Goal: Book appointment/travel/reservation

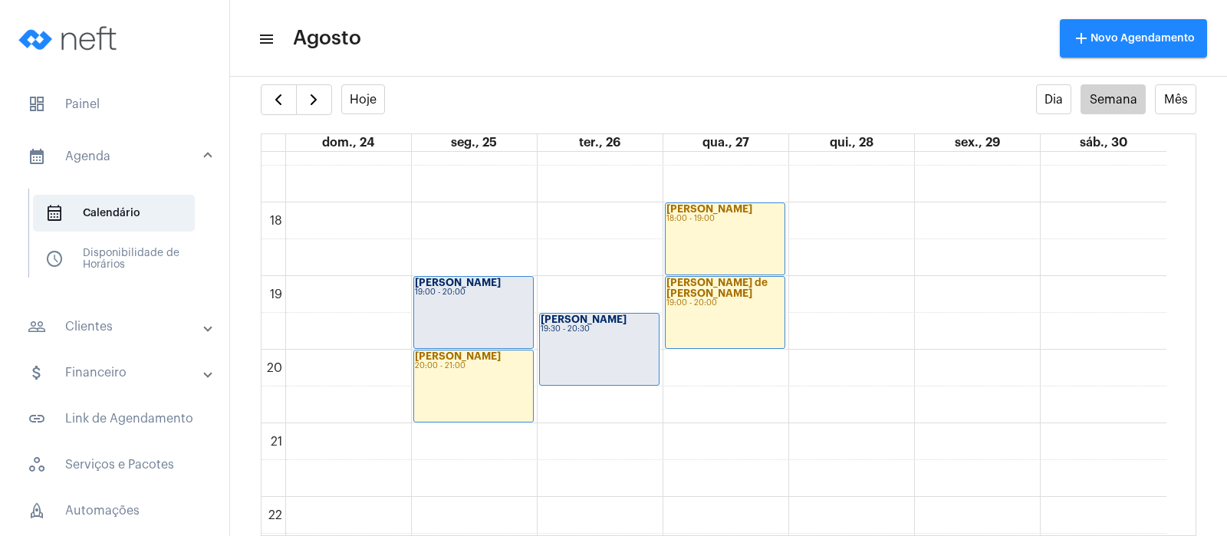
scroll to position [1191, 0]
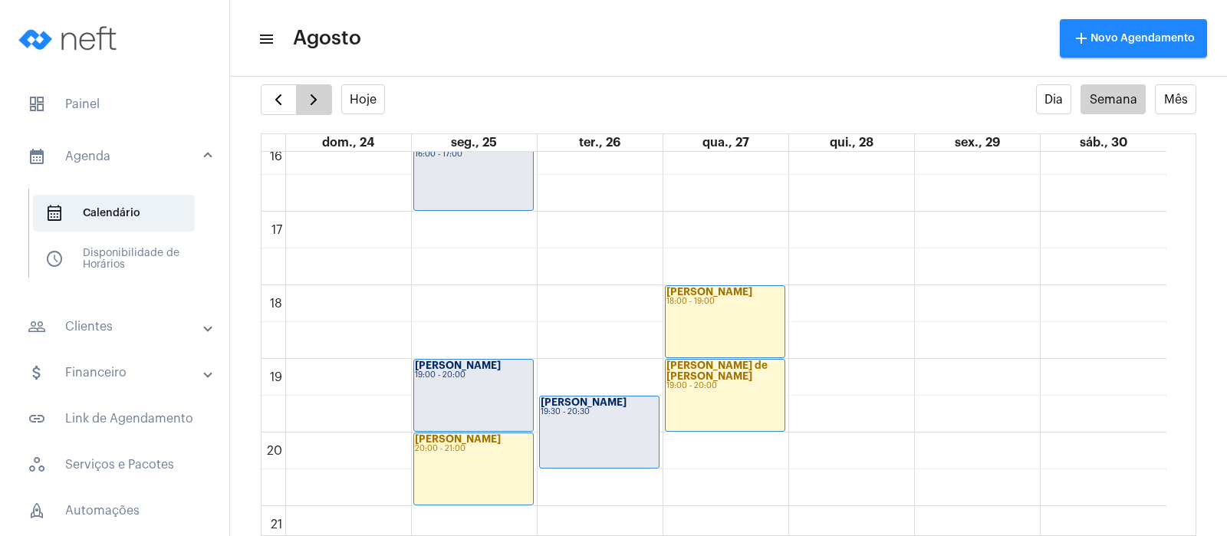
click at [327, 96] on button "button" at bounding box center [314, 99] width 36 height 31
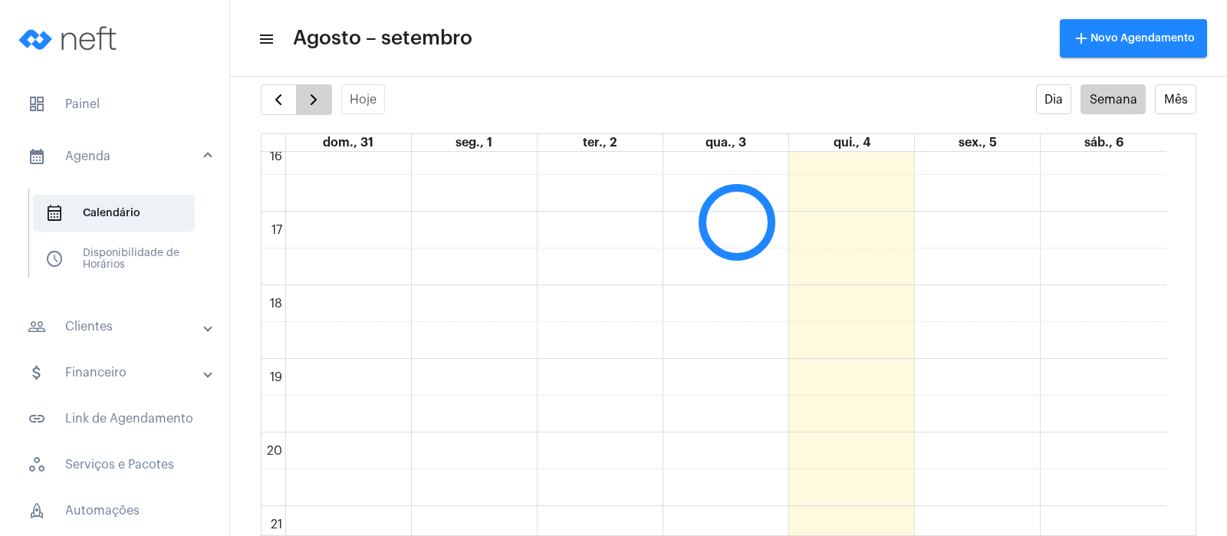
scroll to position [442, 0]
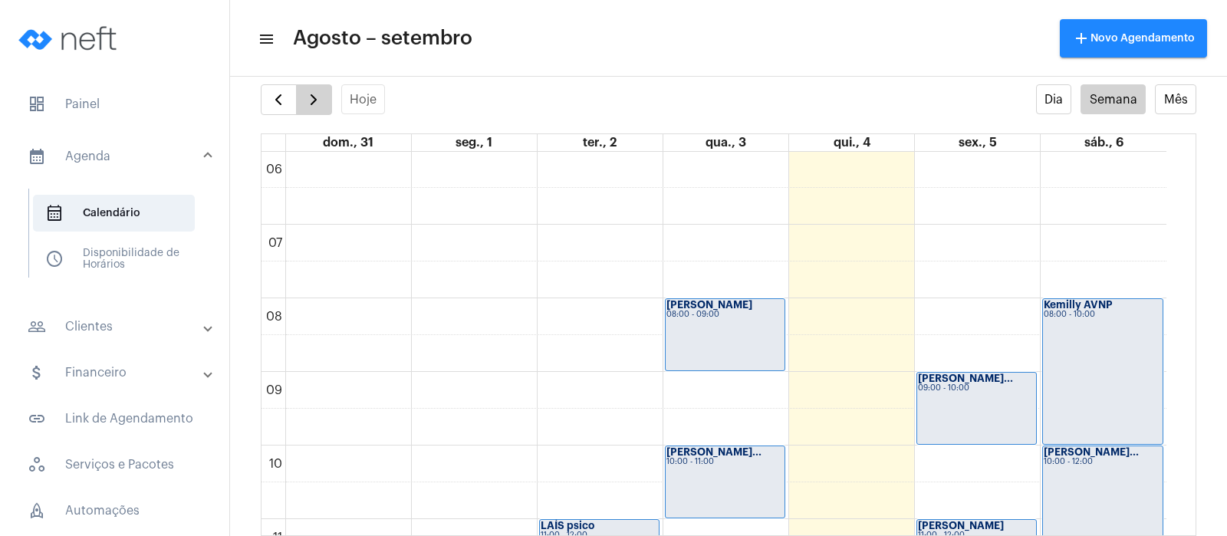
click at [304, 103] on span "button" at bounding box center [313, 99] width 18 height 18
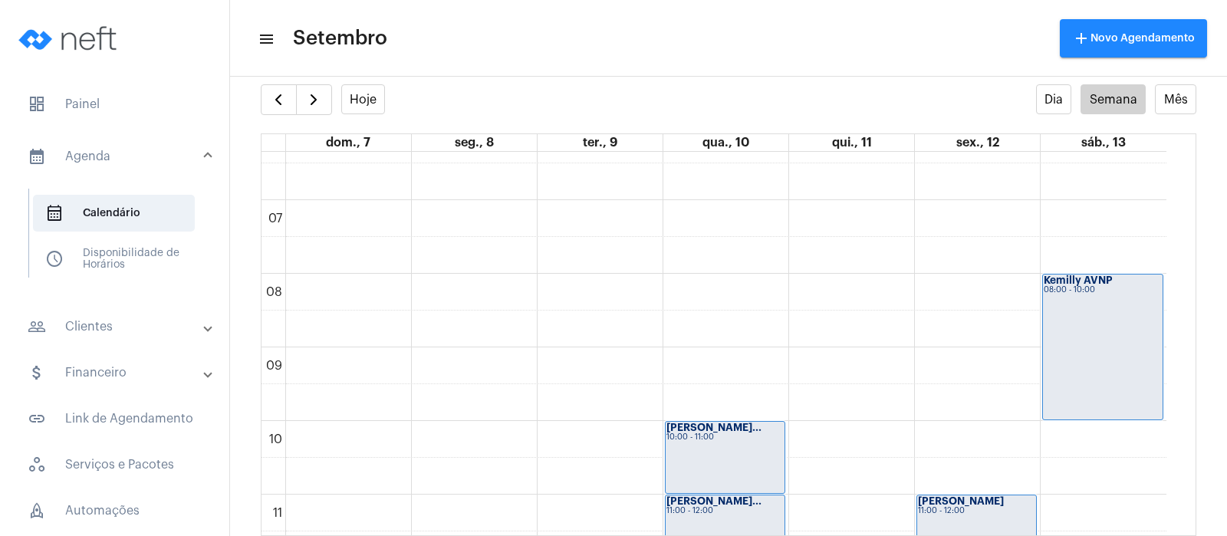
scroll to position [538, 0]
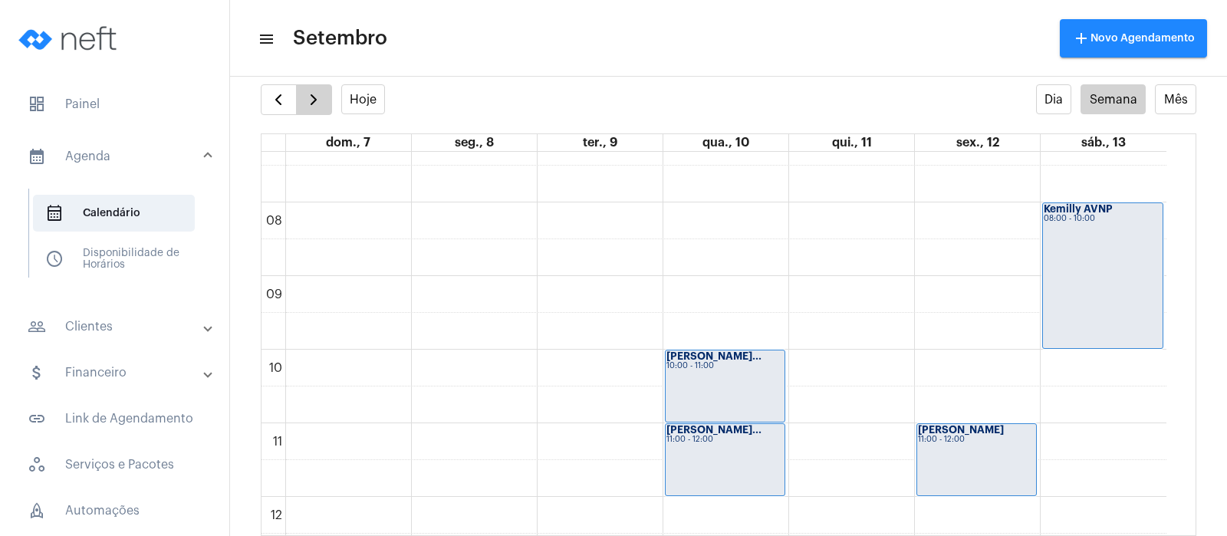
click at [304, 97] on button "button" at bounding box center [314, 99] width 36 height 31
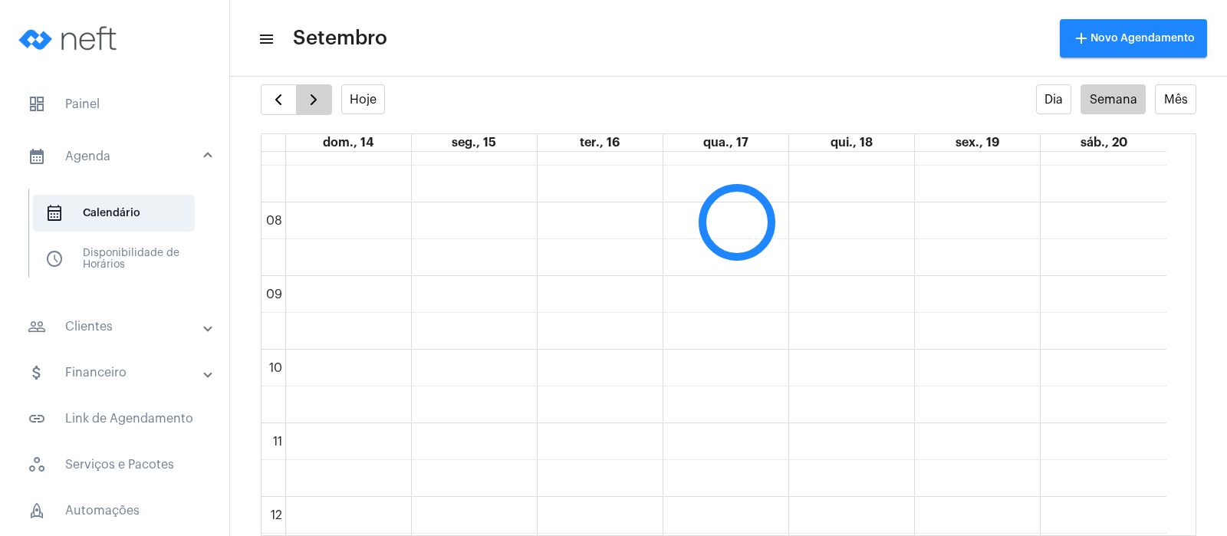
scroll to position [442, 0]
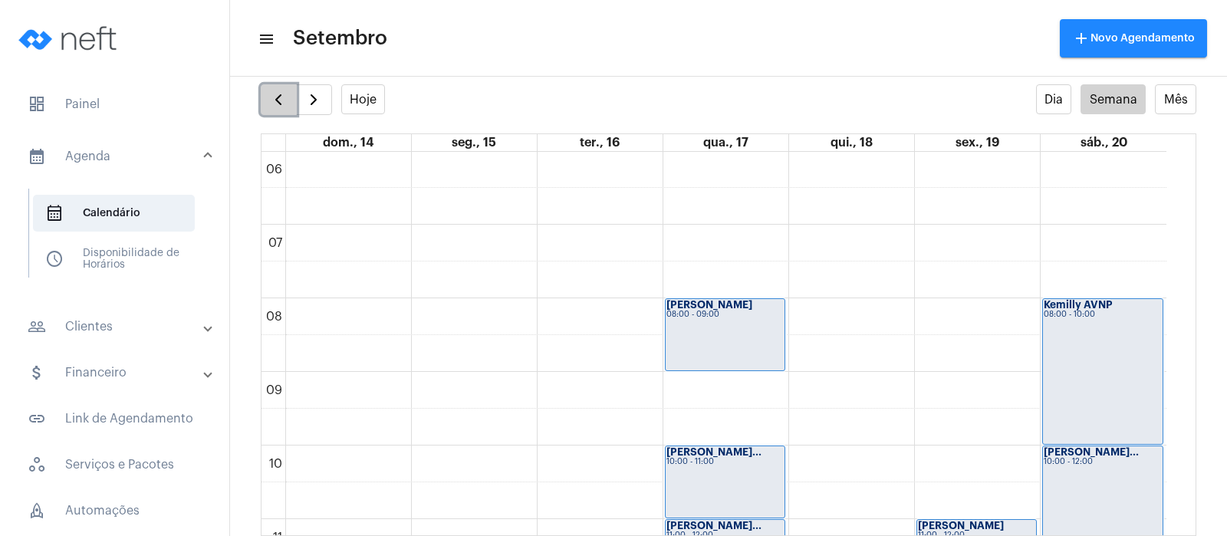
click at [269, 98] on span "button" at bounding box center [278, 99] width 18 height 18
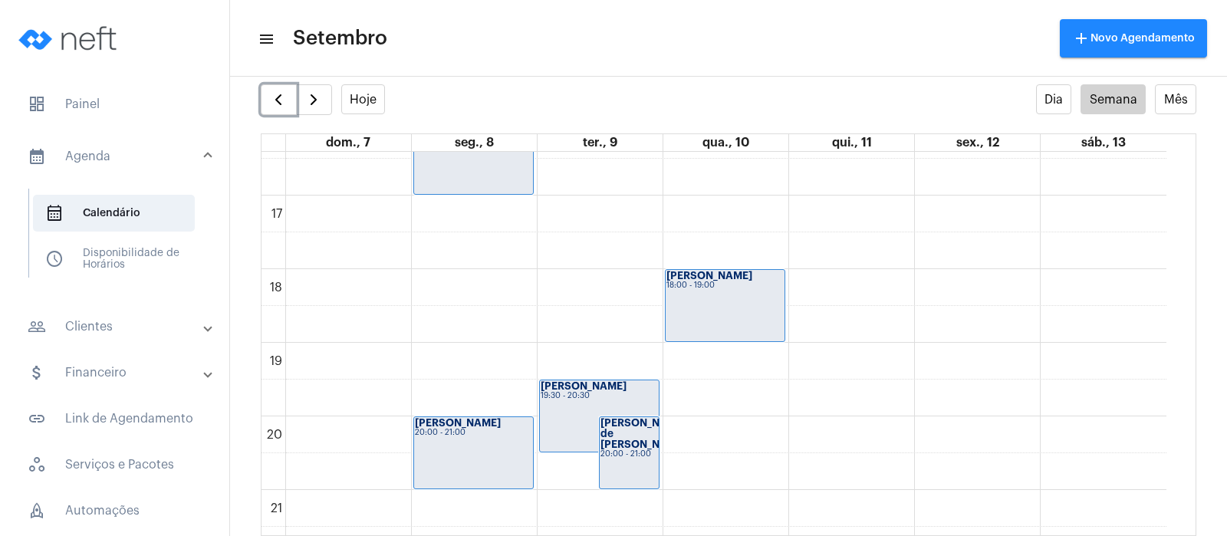
scroll to position [1209, 0]
click at [284, 98] on span "button" at bounding box center [278, 99] width 18 height 18
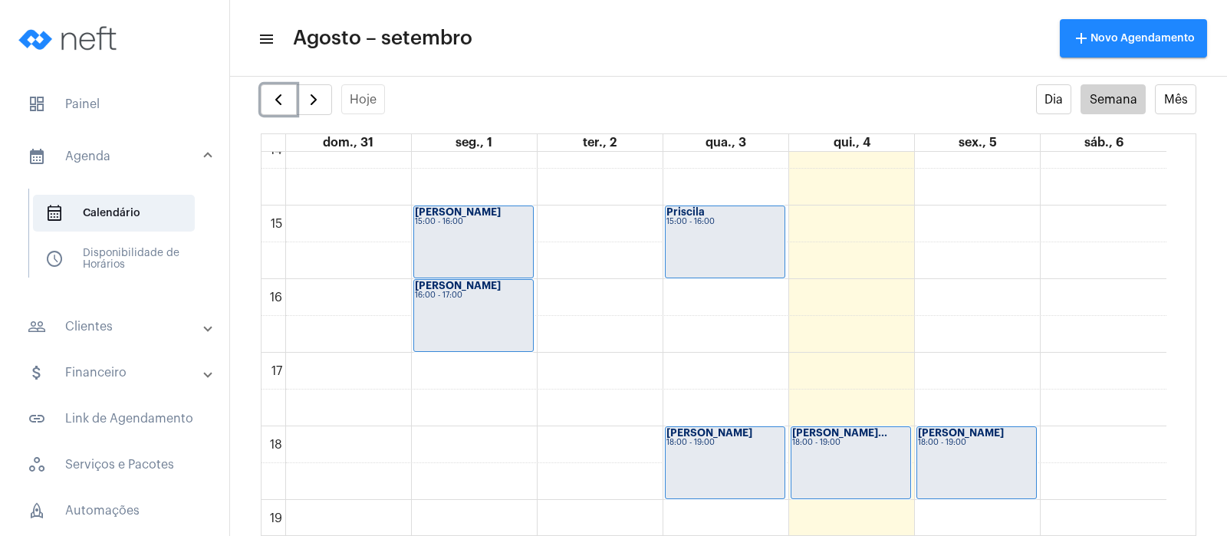
scroll to position [1017, 0]
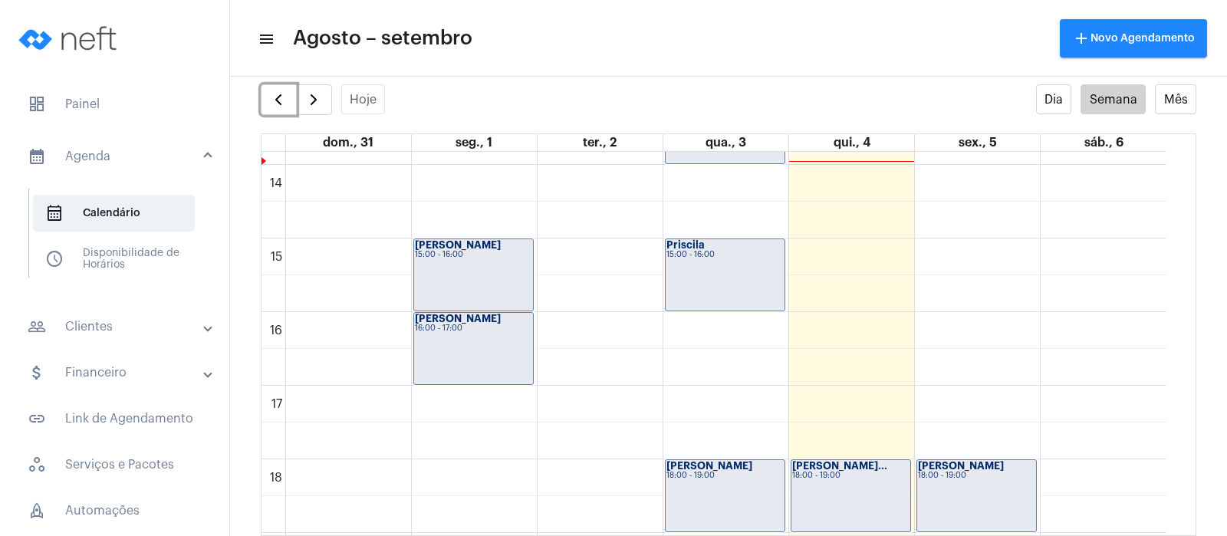
click at [821, 361] on div "00 01 02 03 04 05 06 07 08 09 10 11 12 13 14 15 16 17 18 19 20 21 22 23 [PERSON…" at bounding box center [713, 18] width 905 height 1766
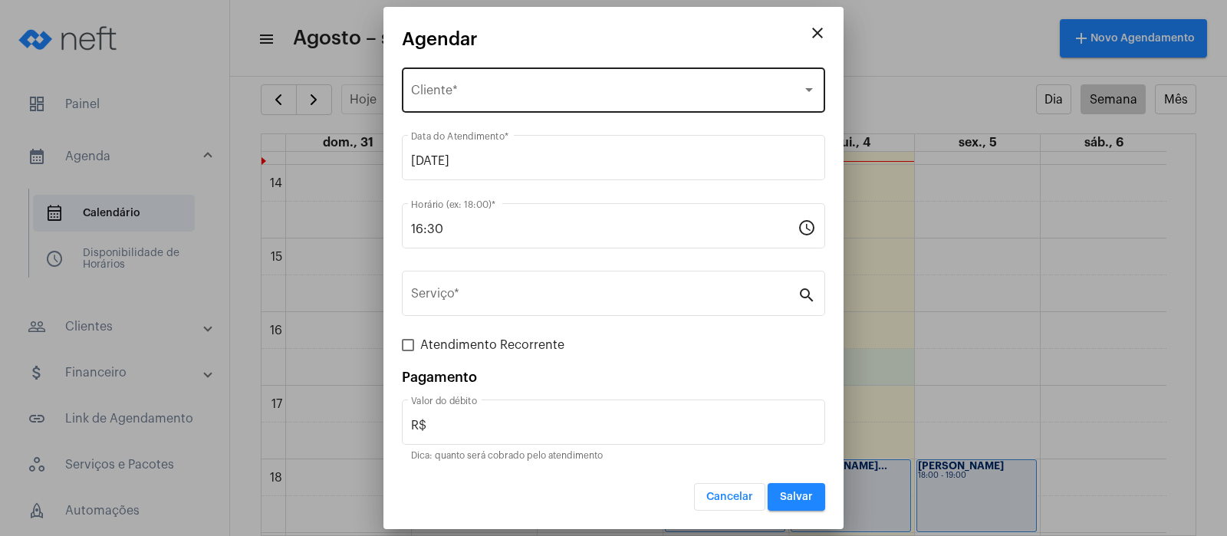
click at [548, 100] on div "Selecione o Cliente Cliente *" at bounding box center [613, 88] width 405 height 48
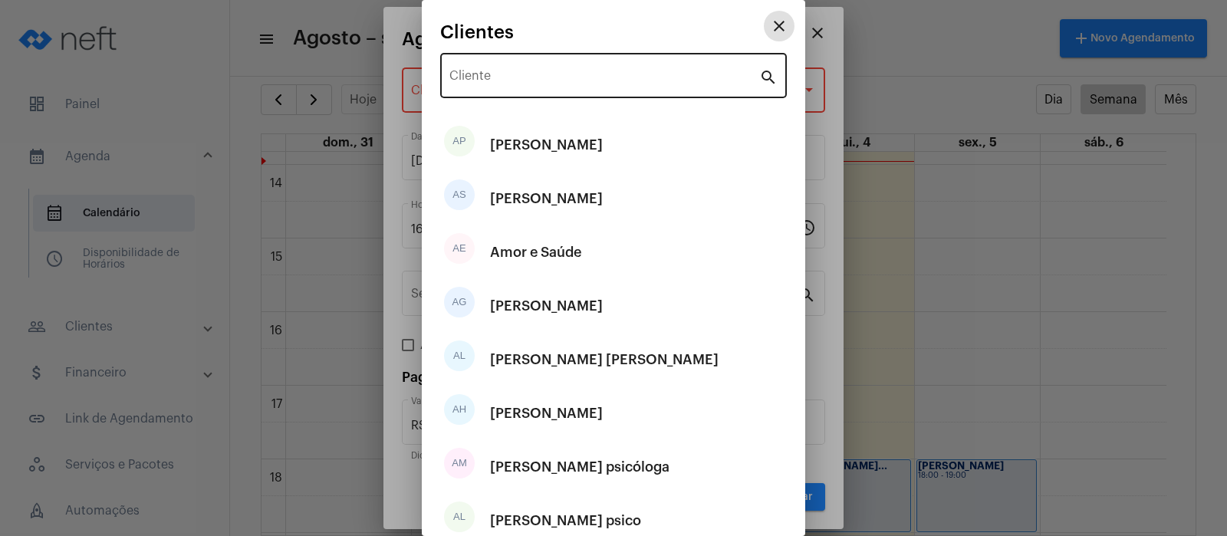
click at [517, 72] on input "Cliente" at bounding box center [604, 79] width 310 height 14
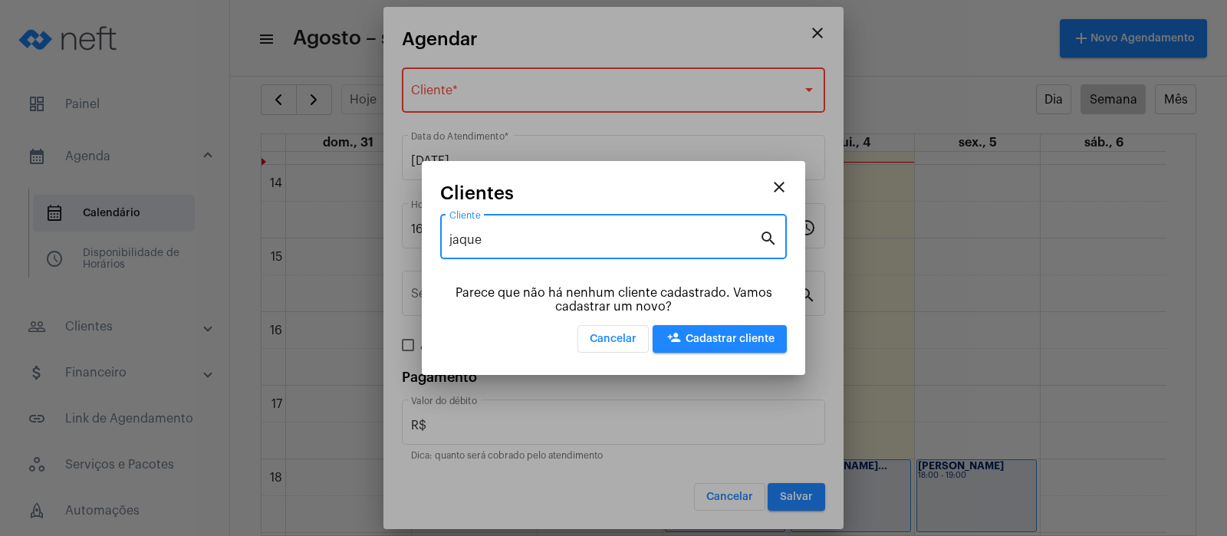
type input "jaque"
click at [714, 338] on span "person_add Cadastrar cliente" at bounding box center [720, 338] width 110 height 11
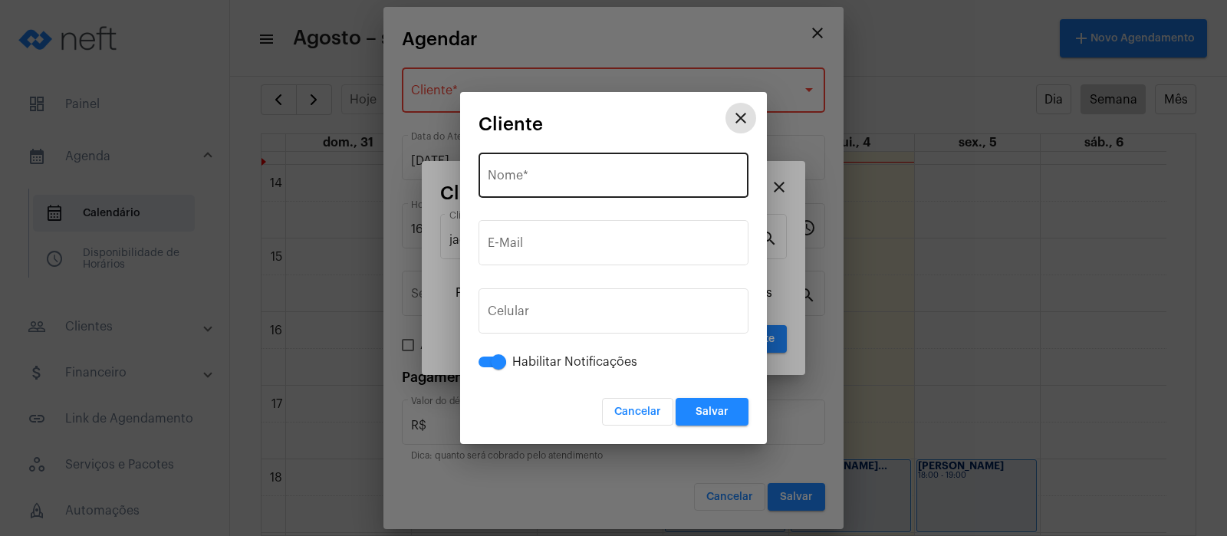
click at [558, 166] on div "Nome *" at bounding box center [613, 173] width 251 height 48
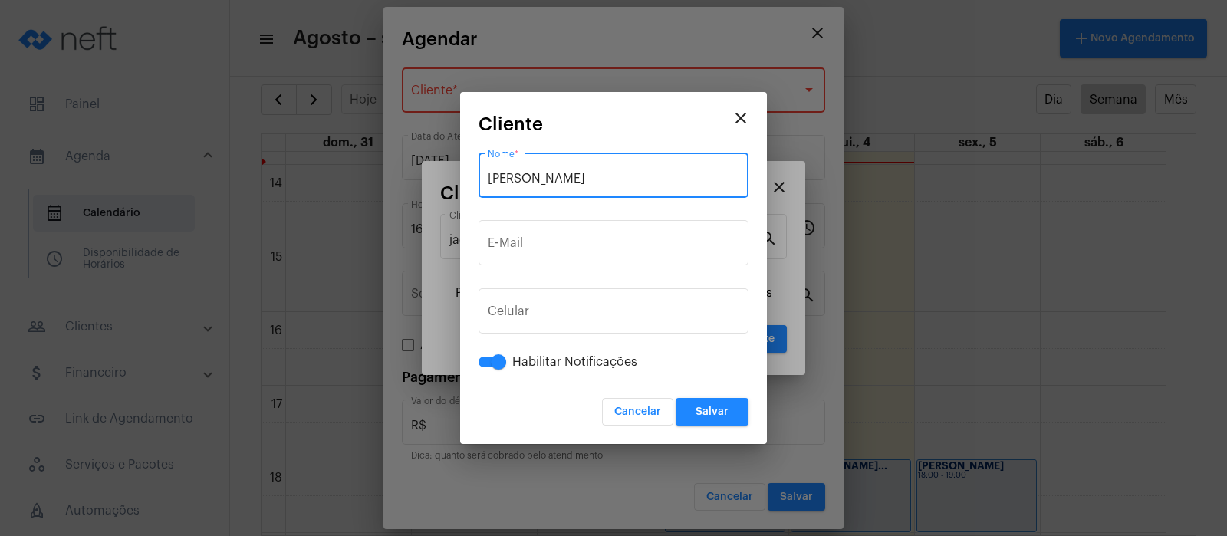
type input "J"
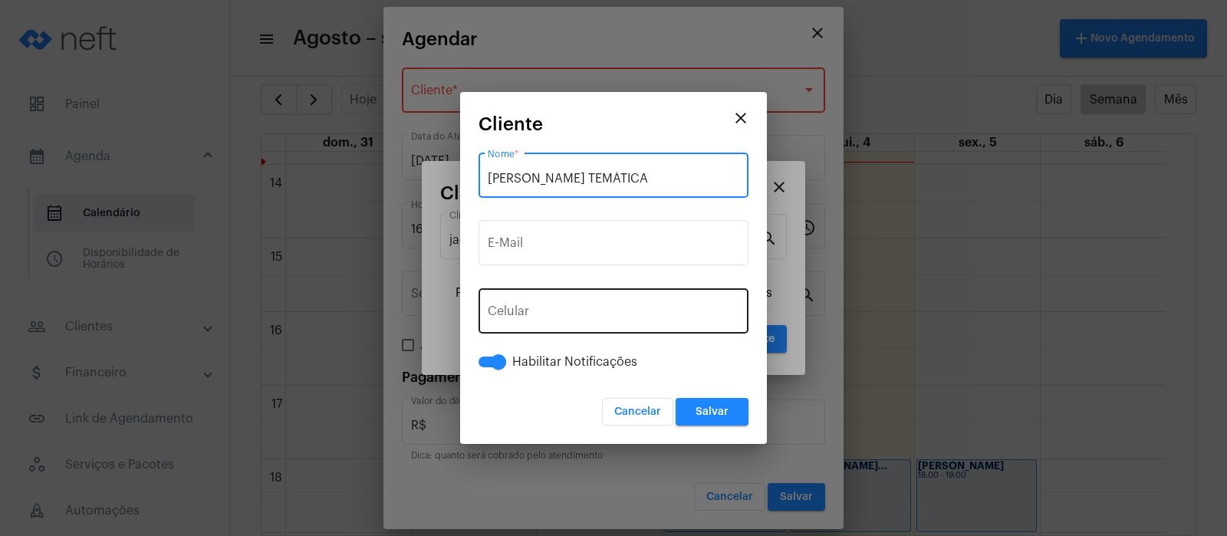
type input "[PERSON_NAME] TEMÁTICA"
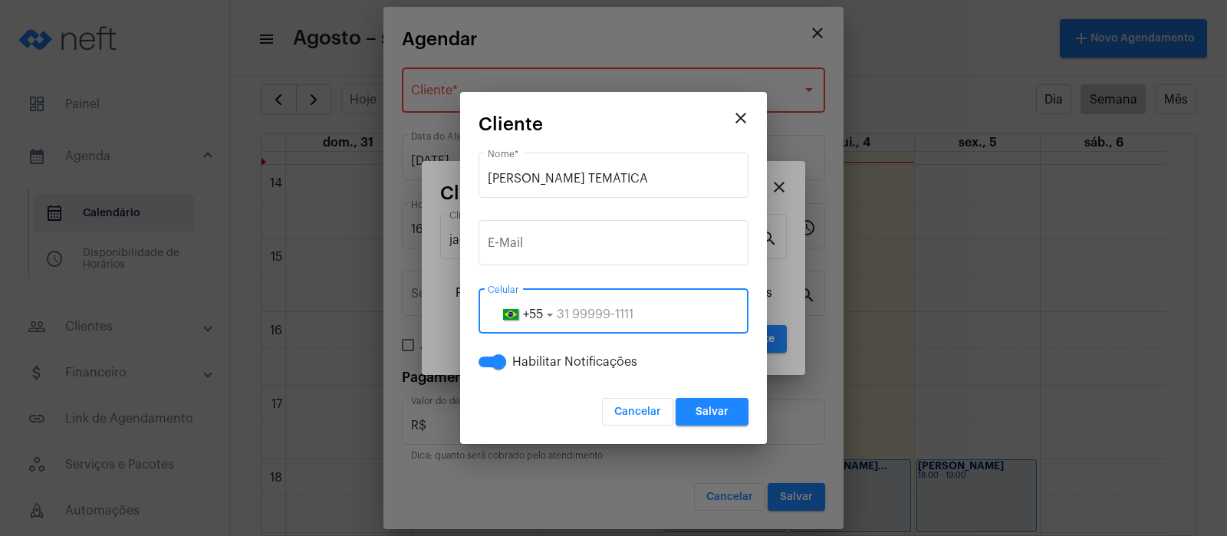
click at [572, 309] on input "tel" at bounding box center [613, 314] width 251 height 14
type input "11999310202"
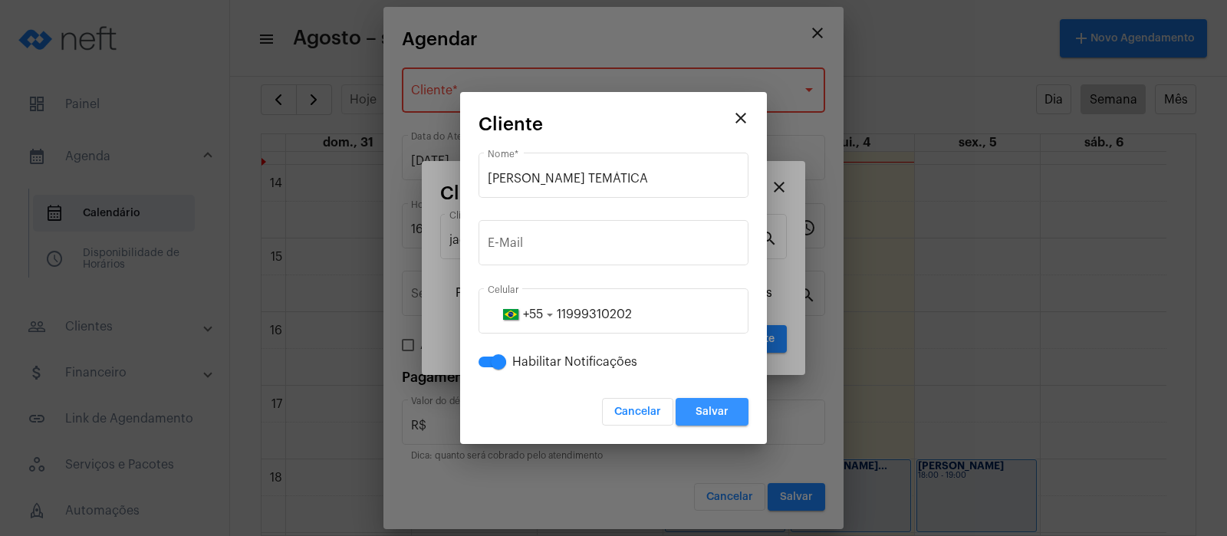
click at [719, 407] on span "Salvar" at bounding box center [711, 411] width 33 height 11
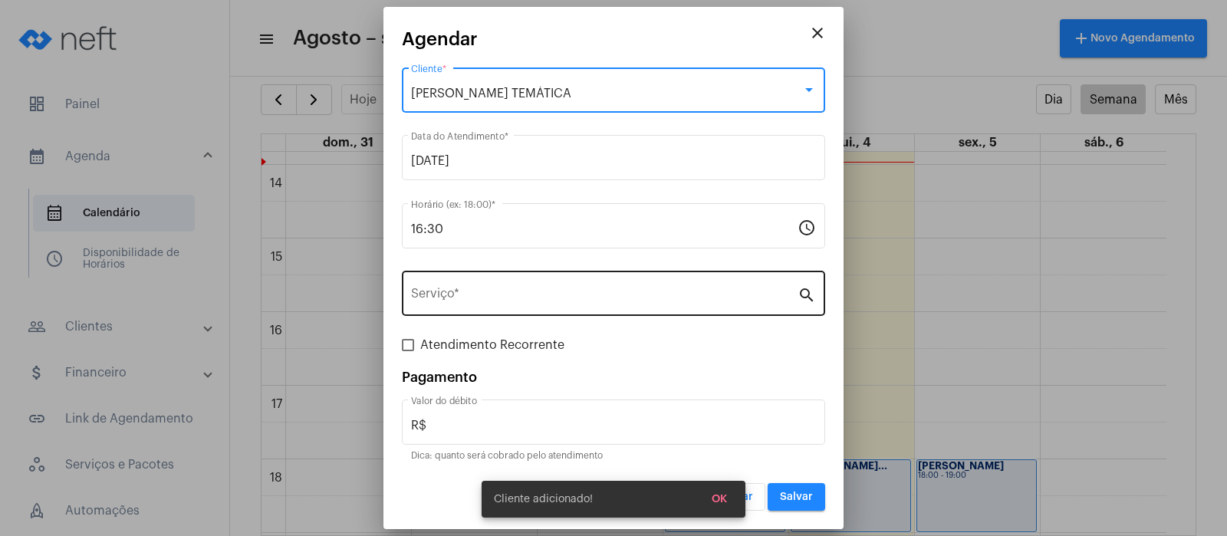
click at [464, 292] on input "Serviço *" at bounding box center [604, 297] width 386 height 14
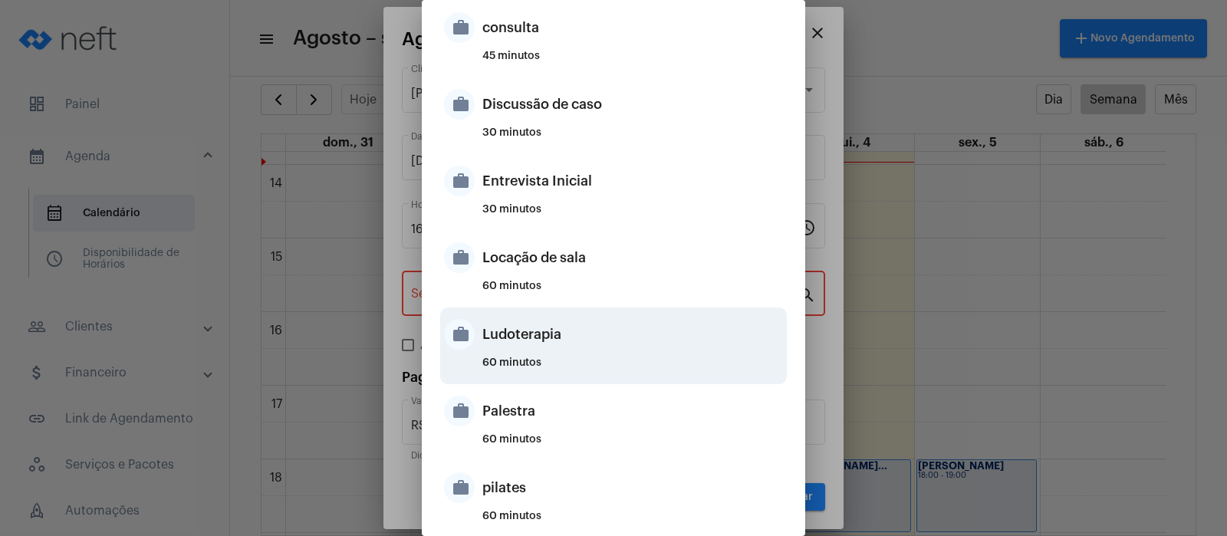
scroll to position [430, 0]
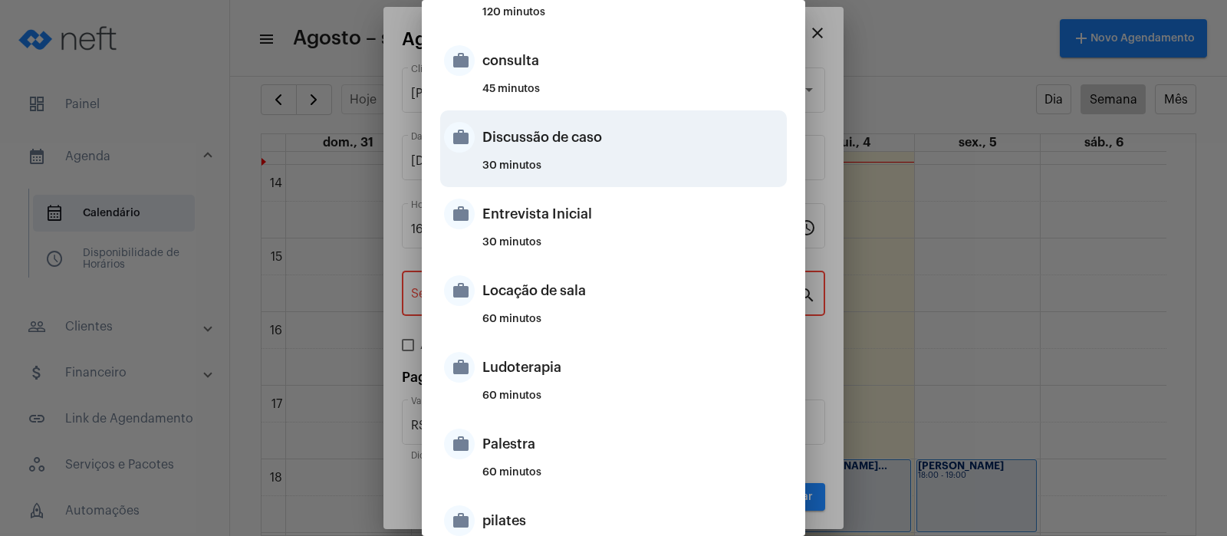
click at [535, 143] on div "Discussão de caso" at bounding box center [632, 137] width 300 height 46
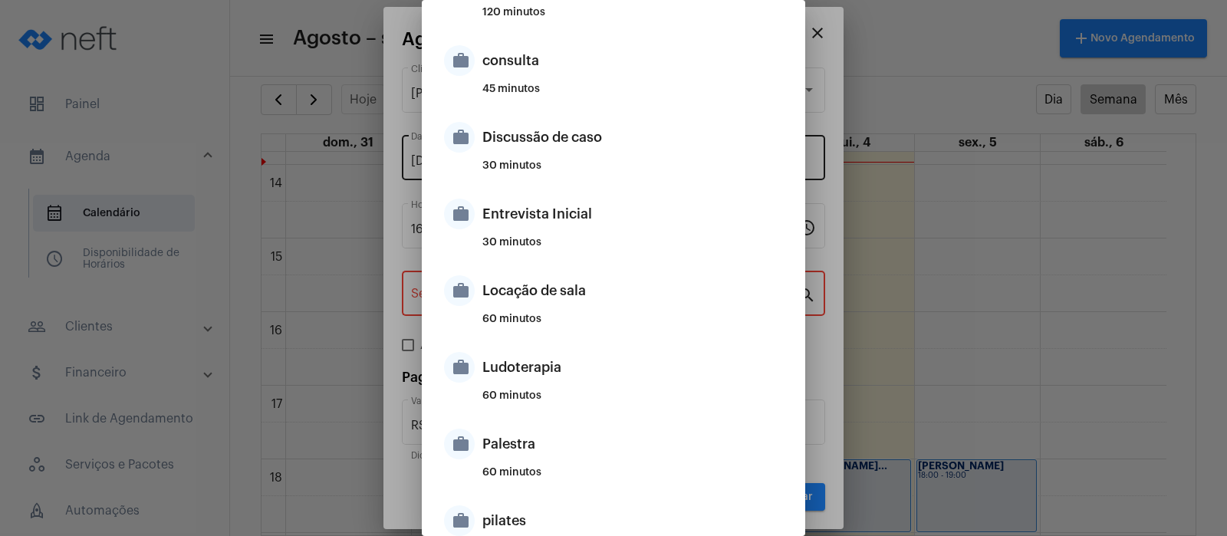
type input "Discussão de caso"
type input "R$ 0"
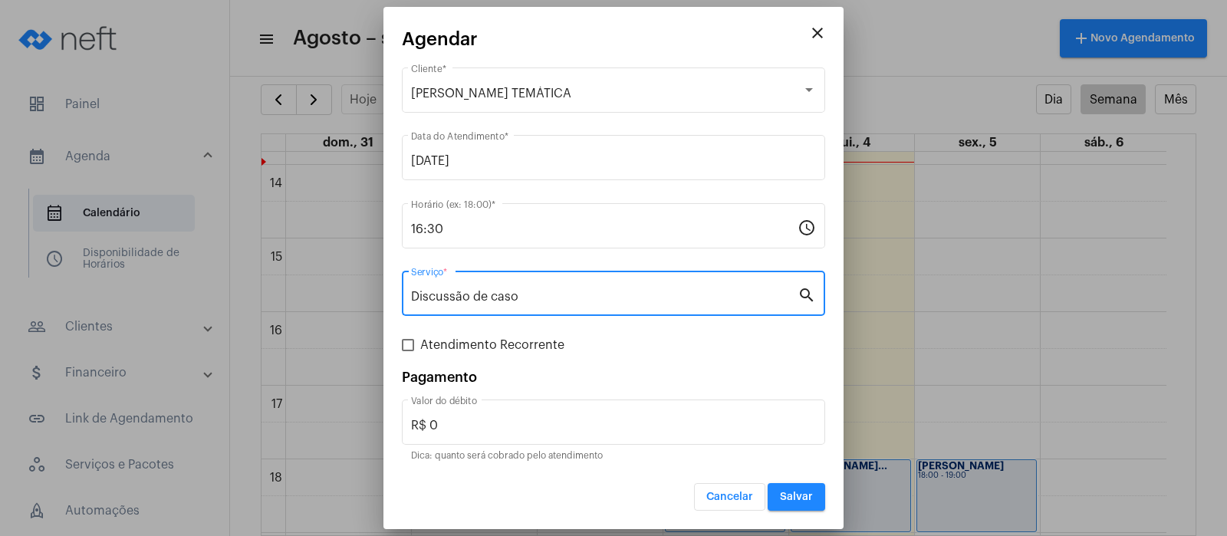
click at [803, 500] on span "Salvar" at bounding box center [796, 496] width 33 height 11
